Goal: Navigation & Orientation: Find specific page/section

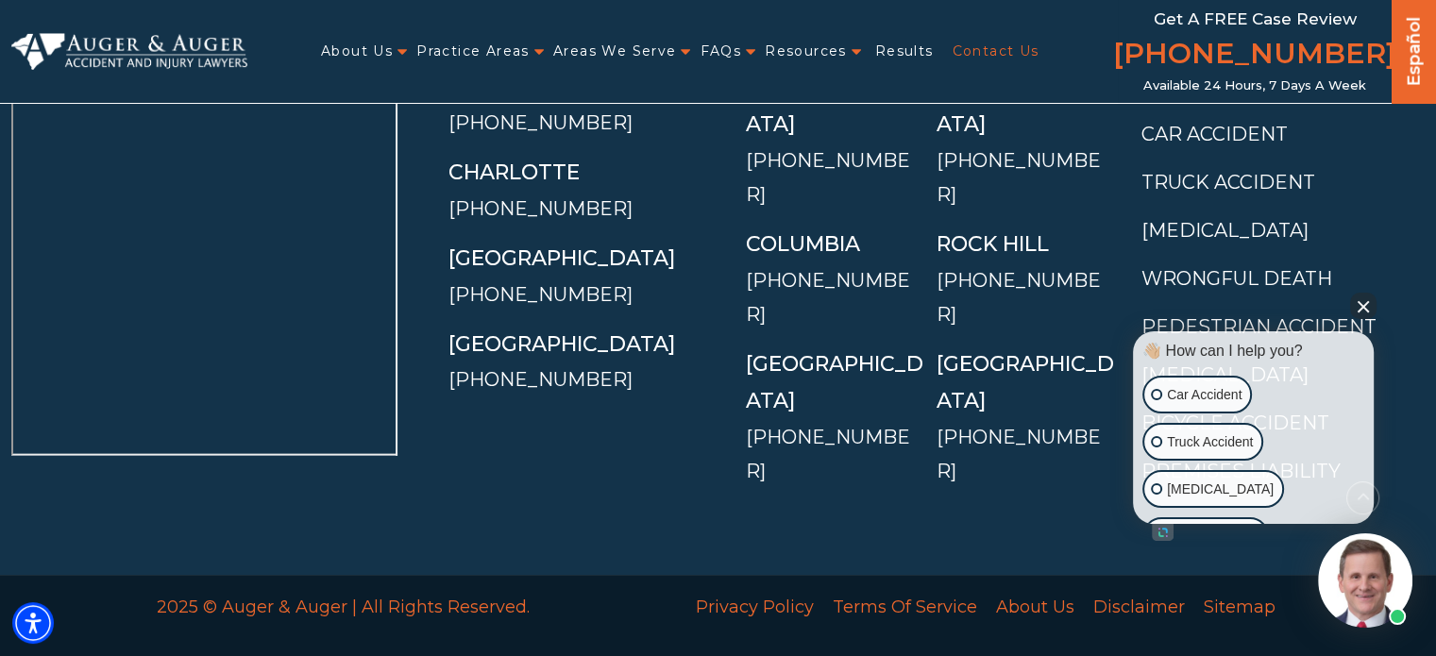
scroll to position [4153, 0]
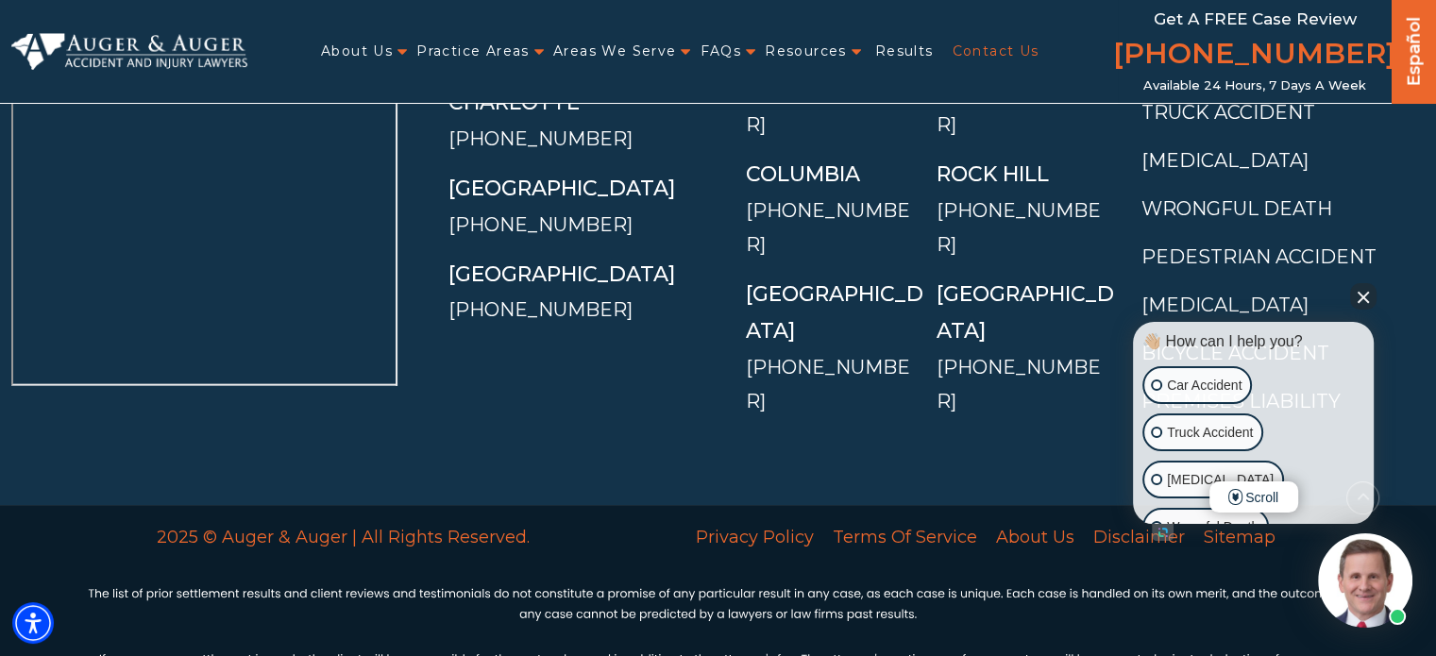
click at [1370, 282] on ul "Personal Injury Car Accident Truck Accident [MEDICAL_DATA] Wrongful Death Pedes…" at bounding box center [1276, 208] width 270 height 419
click at [1362, 291] on button "Close Intaker Chat Widget" at bounding box center [1363, 296] width 26 height 26
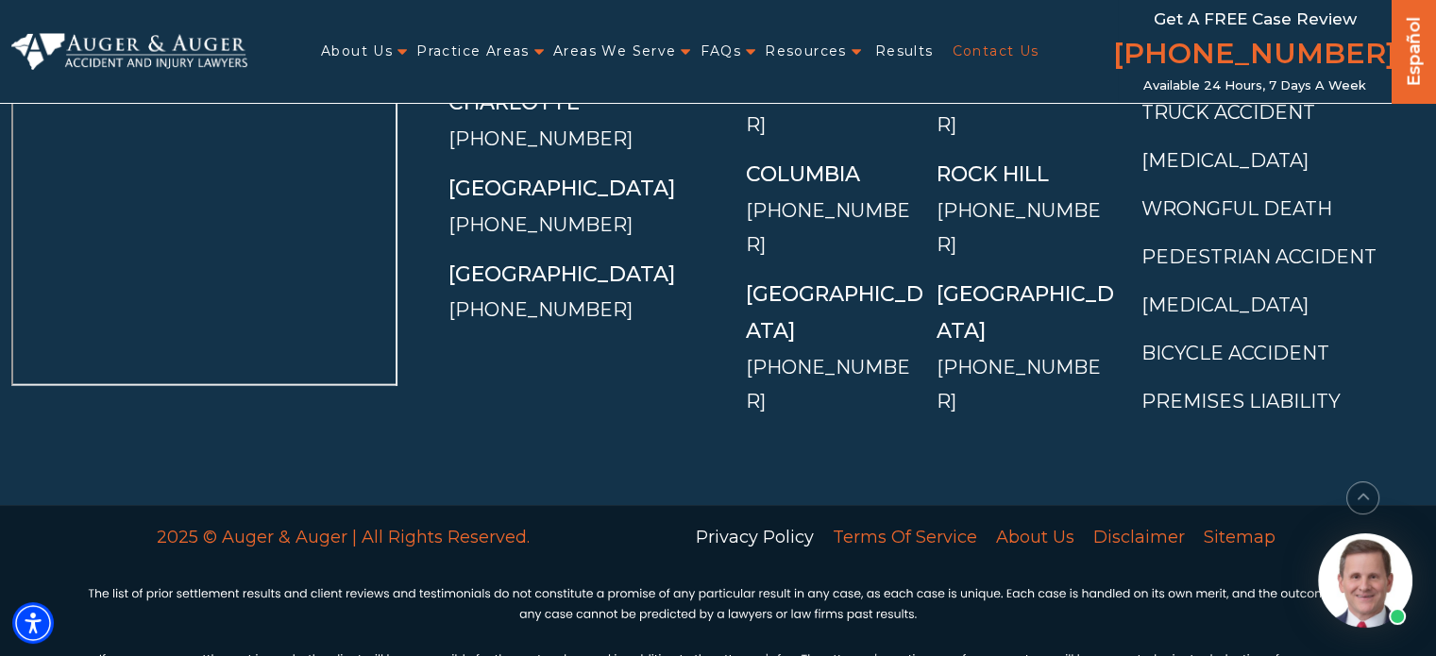
click at [759, 517] on link "Privacy Policy" at bounding box center [754, 537] width 137 height 40
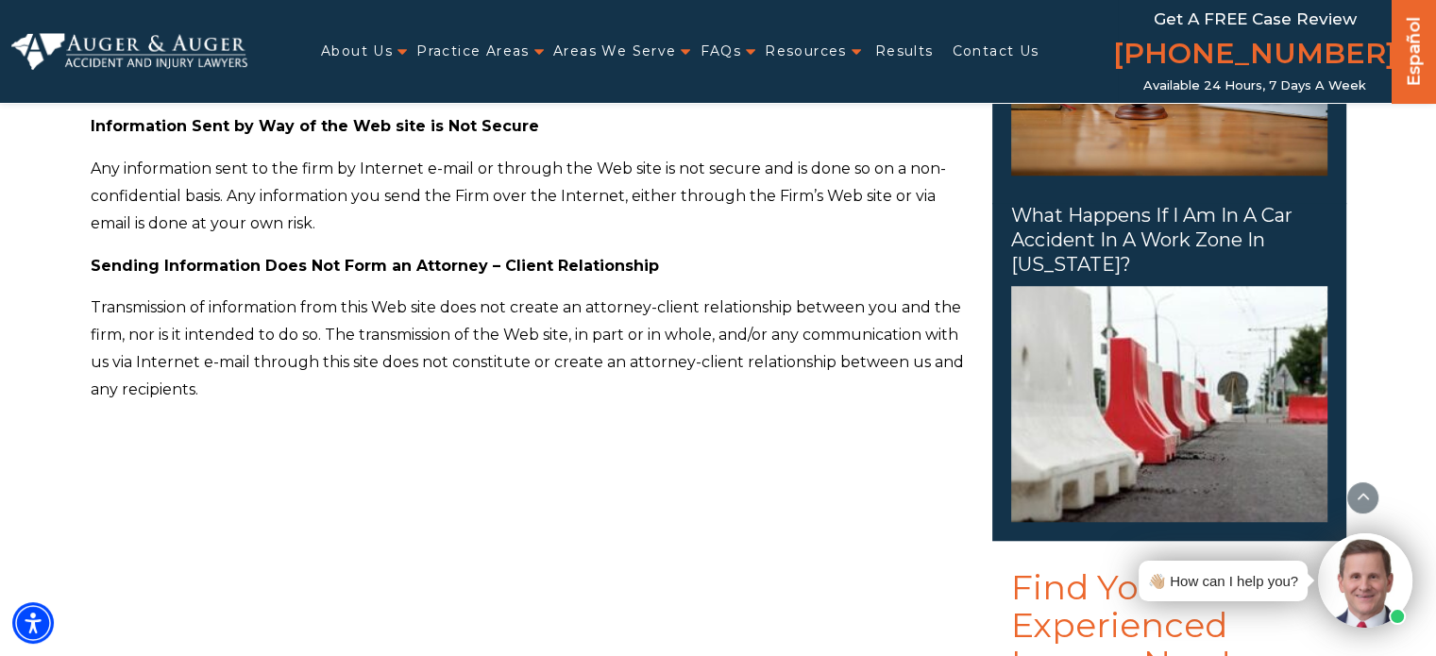
scroll to position [4755, 0]
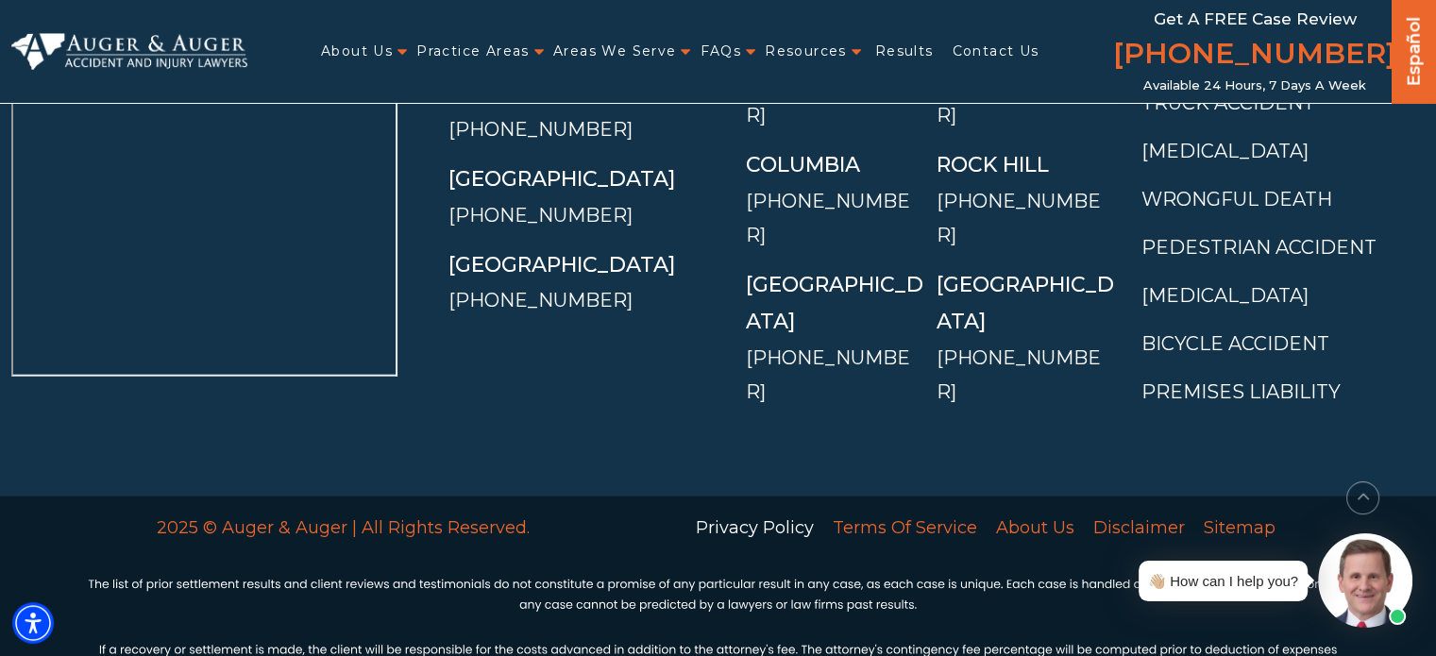
click at [744, 508] on link "Privacy Policy" at bounding box center [754, 528] width 137 height 40
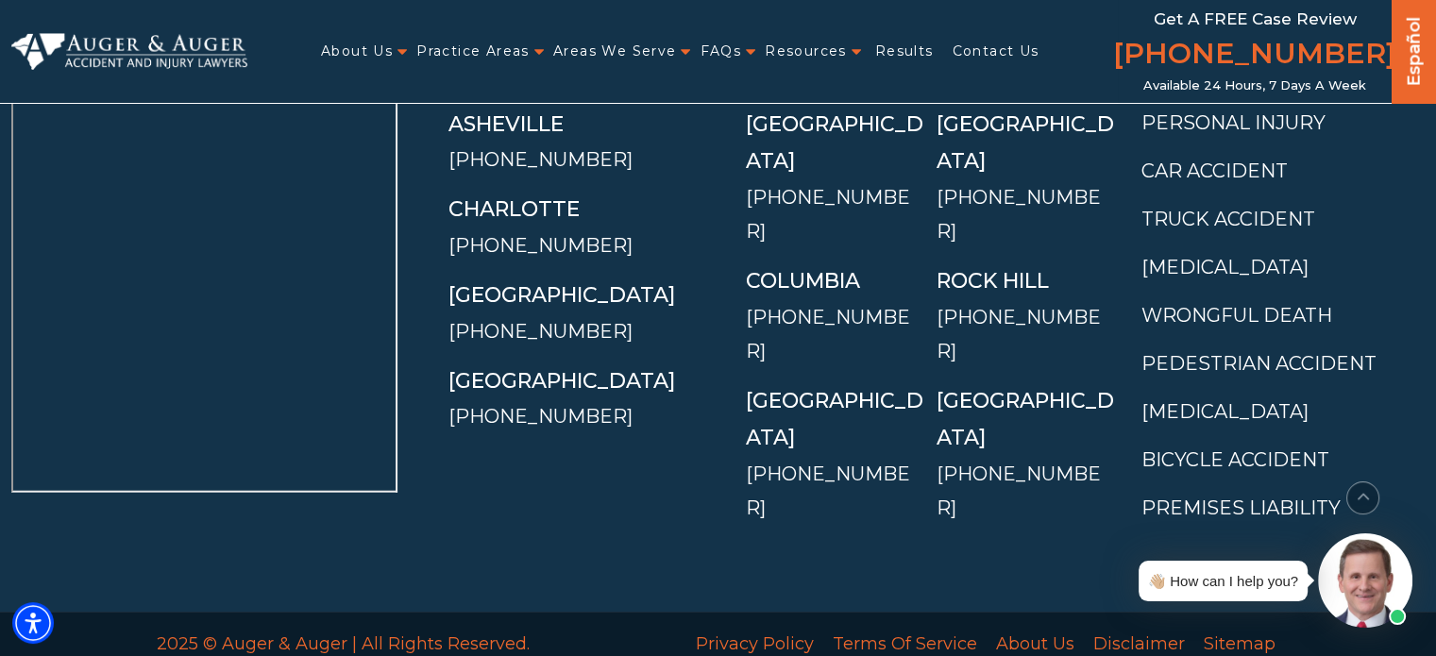
scroll to position [4755, 0]
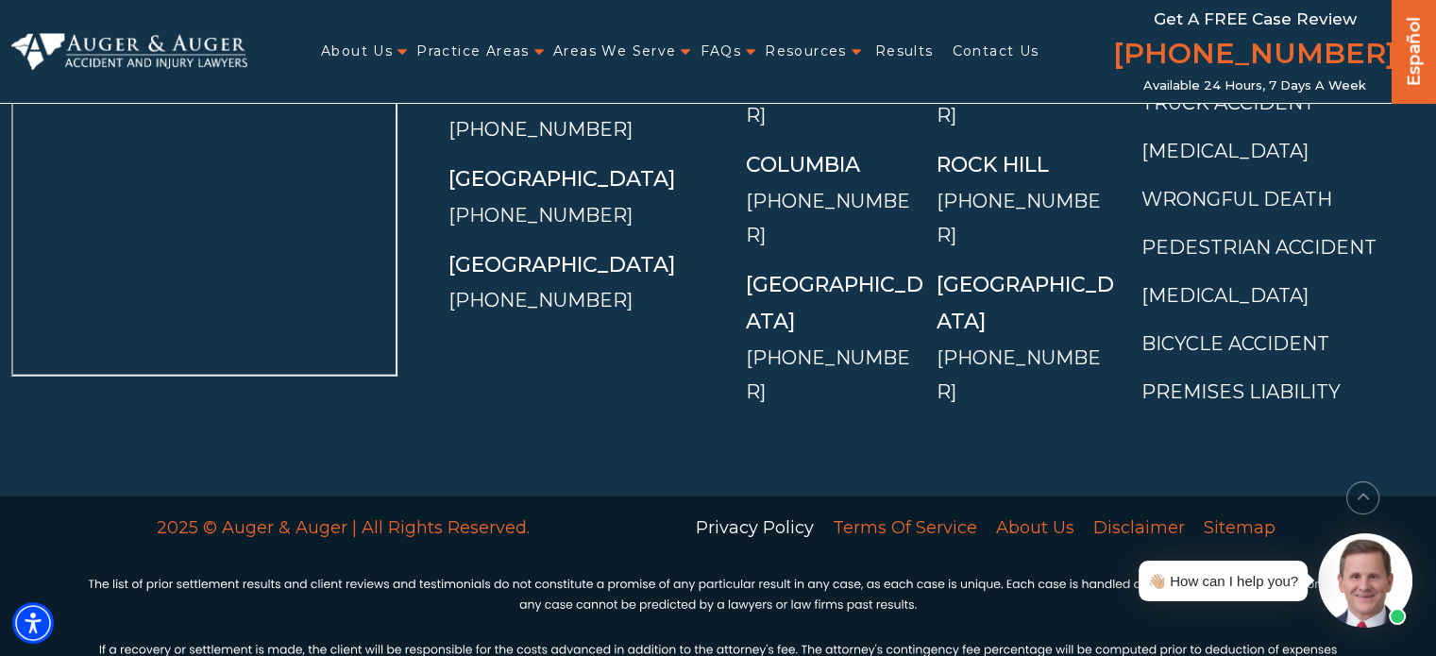
click at [702, 508] on link "Privacy Policy" at bounding box center [754, 528] width 137 height 40
